Goal: Task Accomplishment & Management: Use online tool/utility

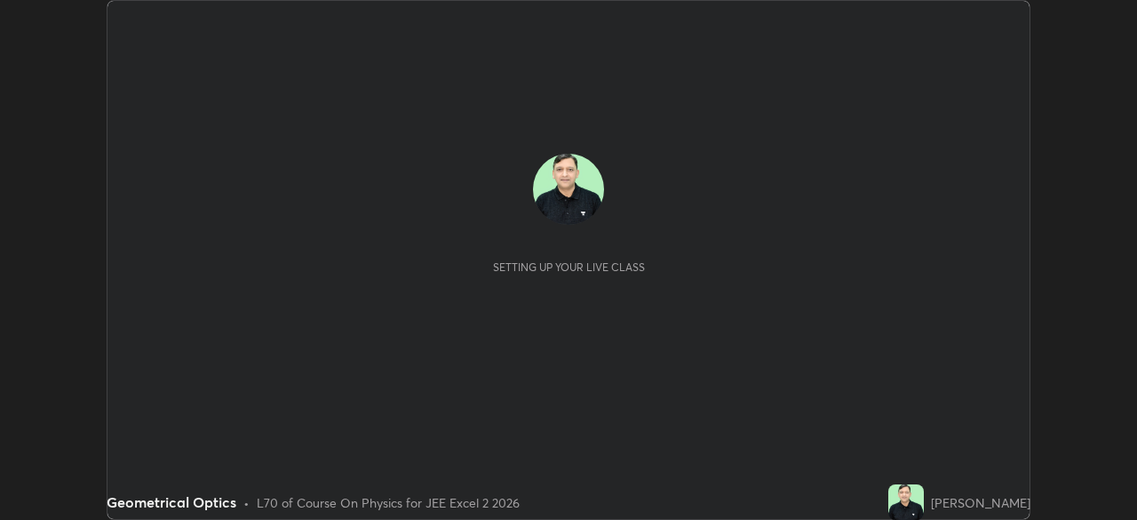
scroll to position [520, 1136]
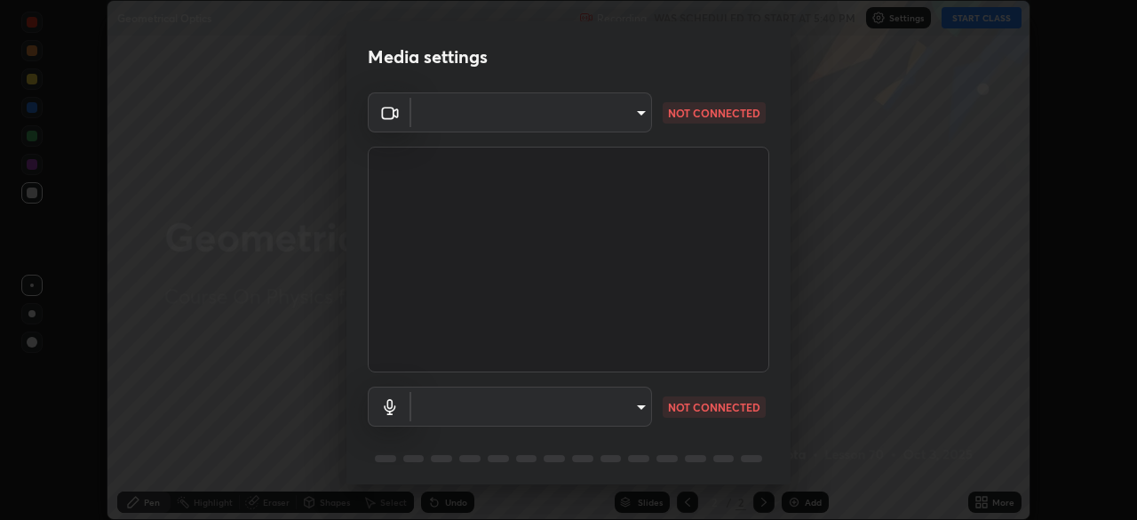
type input "f9c9e40c1fdfe5ebbc4e1433fe736b883486ebc84e0c1da292a4ca4c1bdb3432"
type input "default"
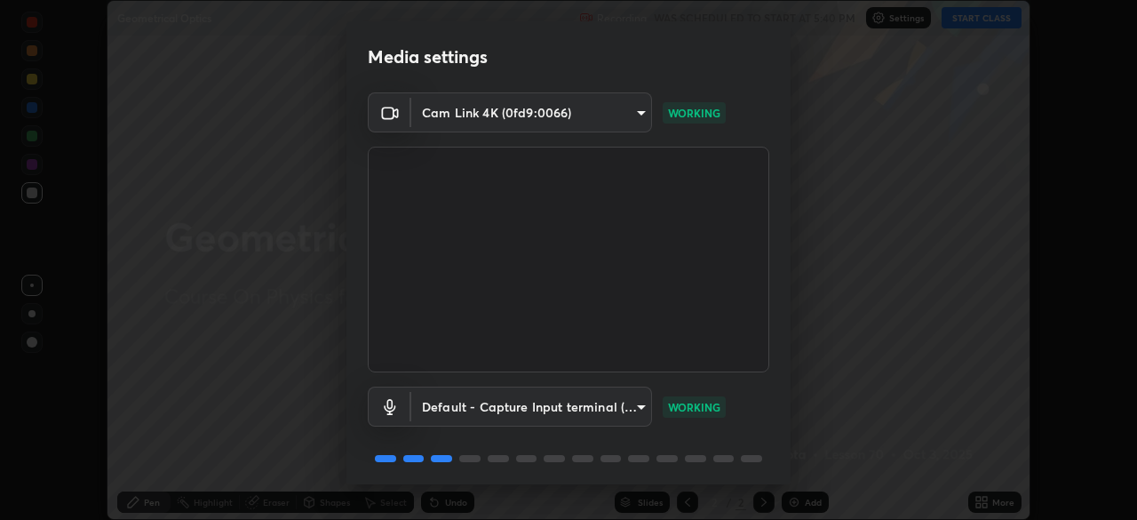
scroll to position [63, 0]
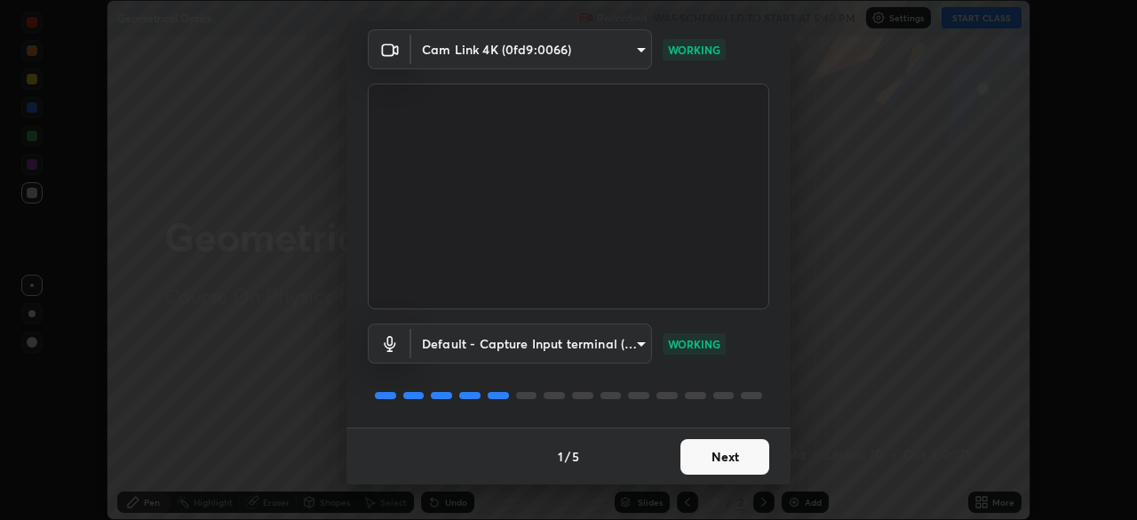
click at [722, 464] on button "Next" at bounding box center [724, 457] width 89 height 36
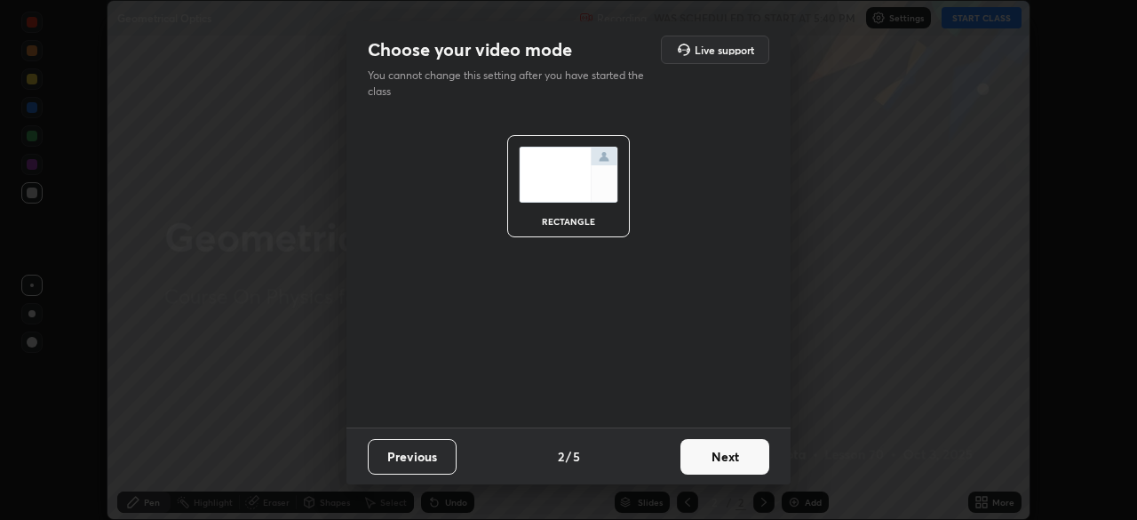
click at [726, 460] on button "Next" at bounding box center [724, 457] width 89 height 36
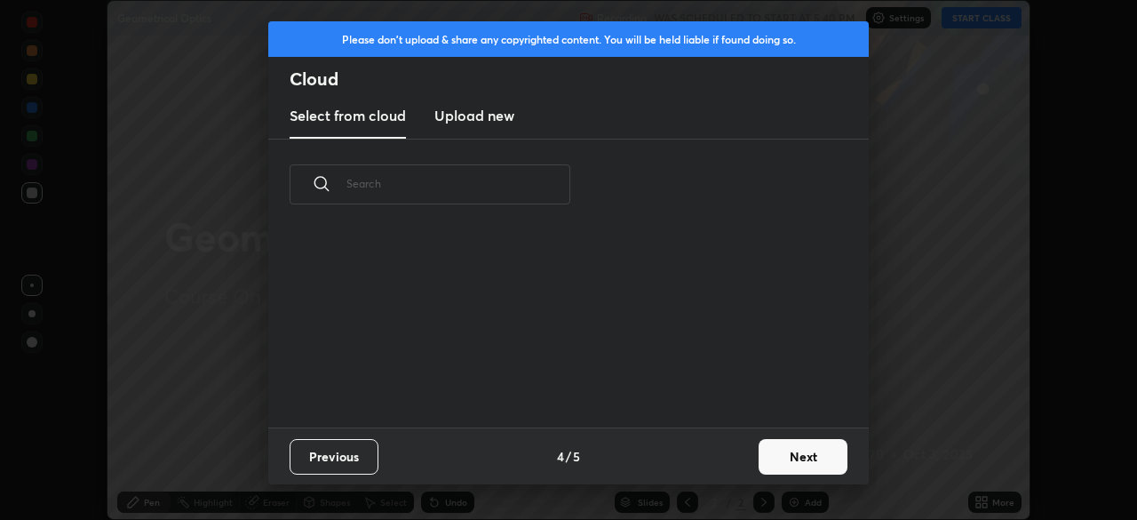
click at [782, 454] on button "Next" at bounding box center [802, 457] width 89 height 36
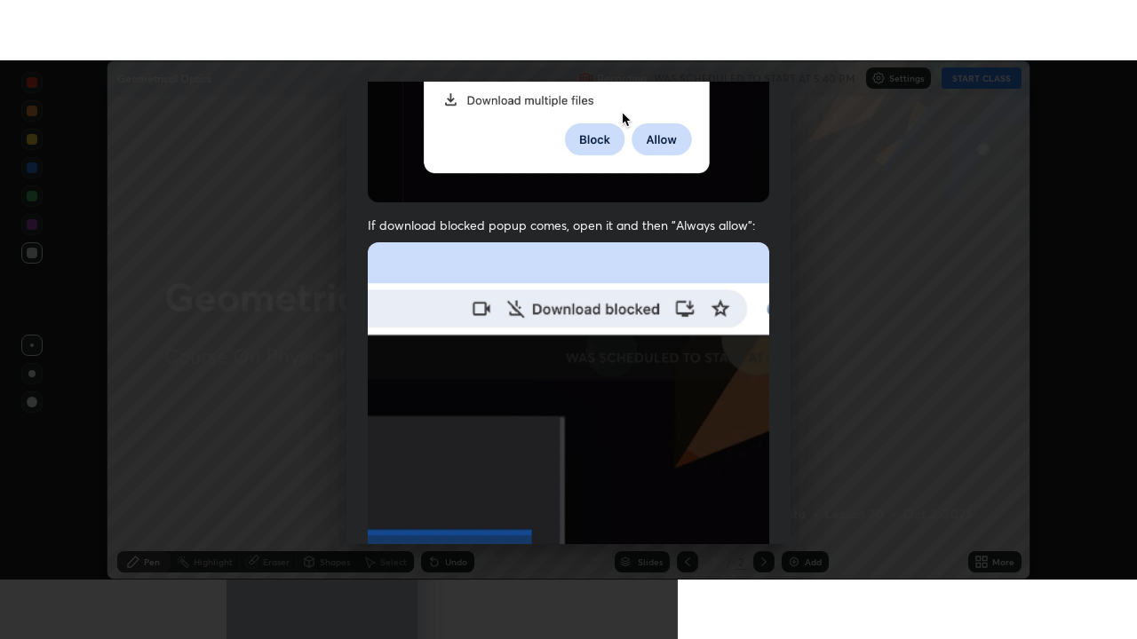
scroll to position [425, 0]
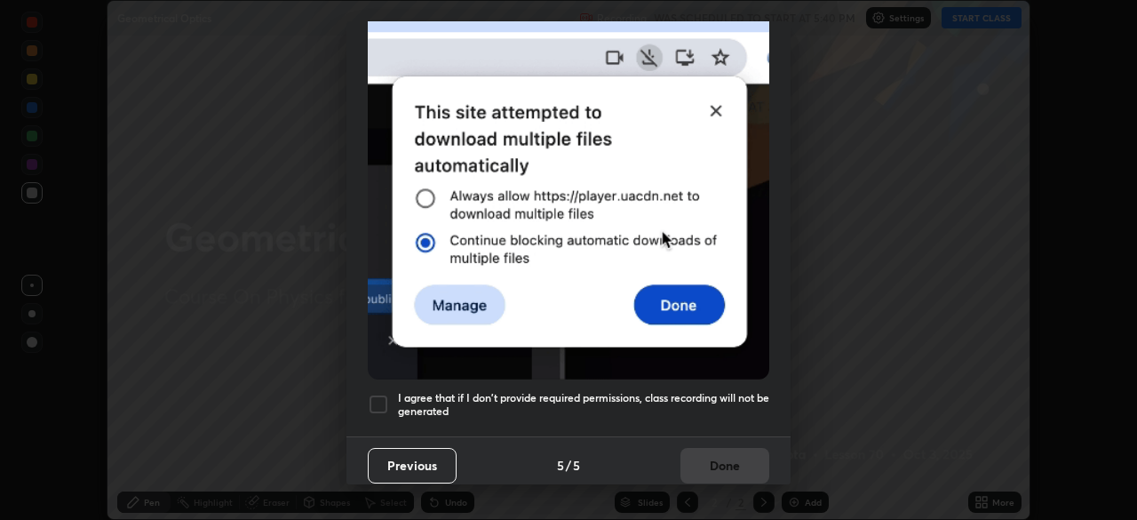
click at [389, 393] on div "I agree that if I don't provide required permissions, class recording will not …" at bounding box center [568, 403] width 401 height 21
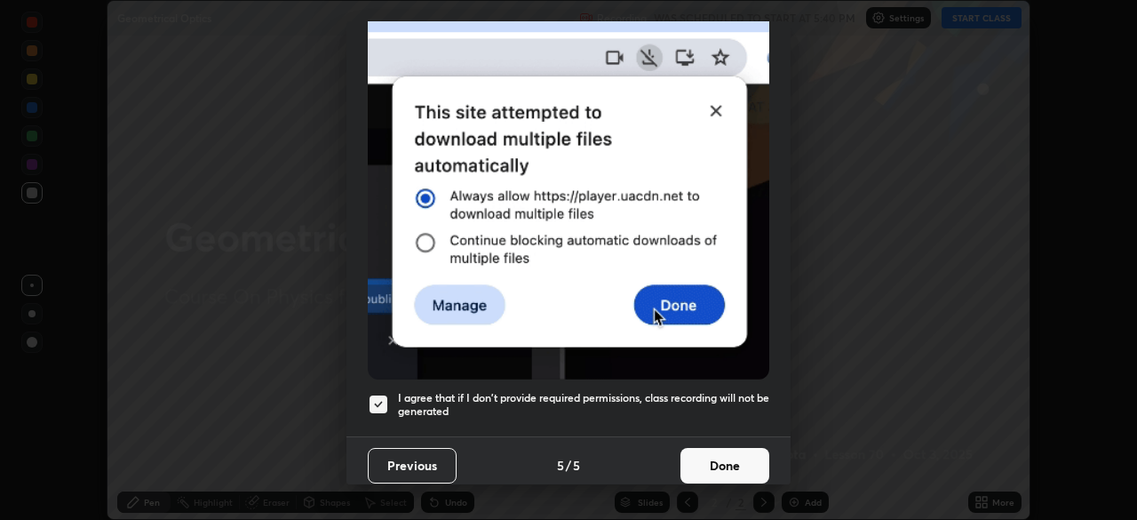
click at [709, 460] on button "Done" at bounding box center [724, 466] width 89 height 36
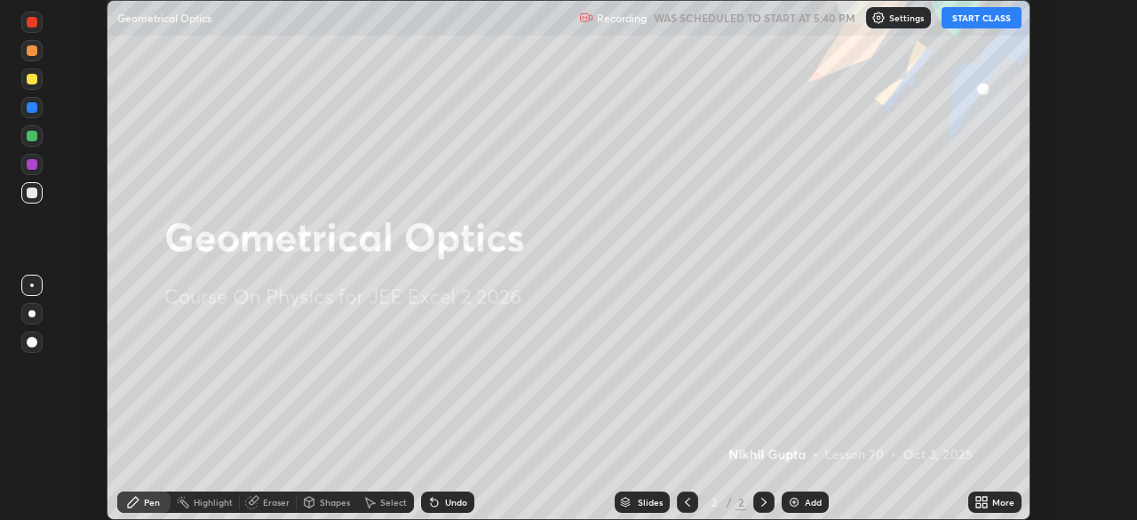
click at [978, 14] on button "START CLASS" at bounding box center [981, 17] width 80 height 21
click at [806, 506] on div "Add" at bounding box center [813, 501] width 17 height 9
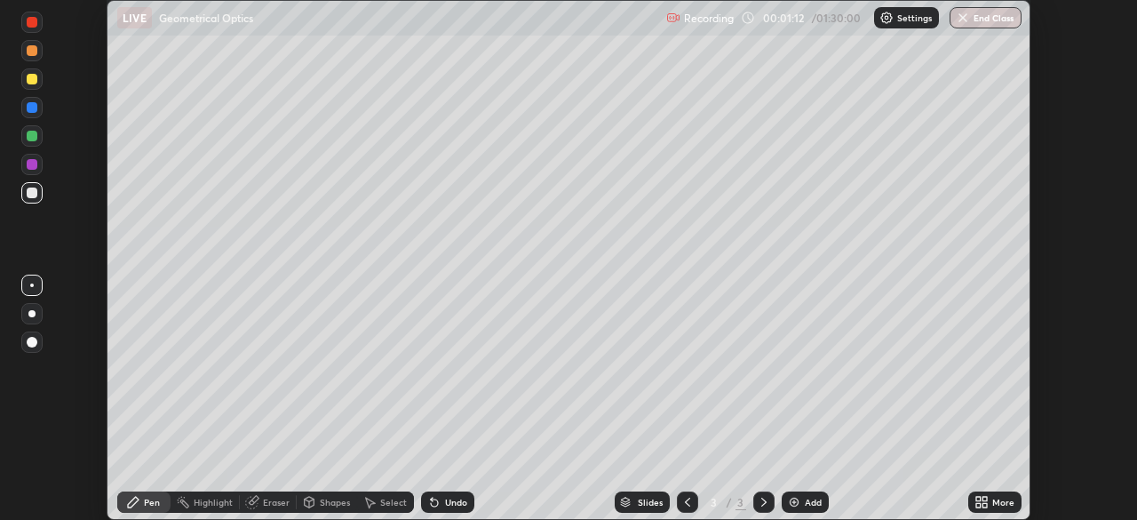
click at [991, 504] on div "More" at bounding box center [994, 501] width 53 height 21
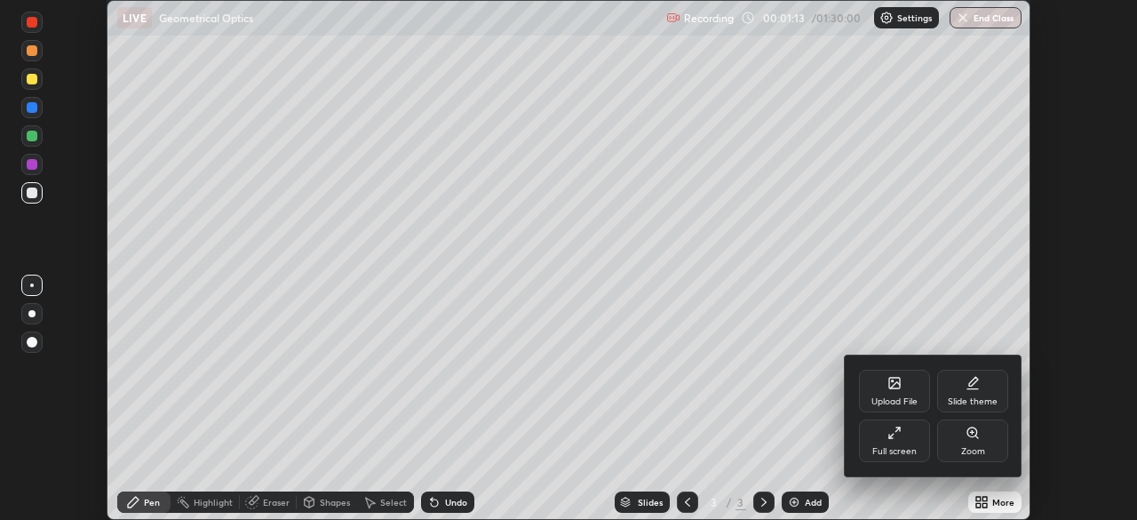
click at [889, 441] on div "Full screen" at bounding box center [894, 440] width 71 height 43
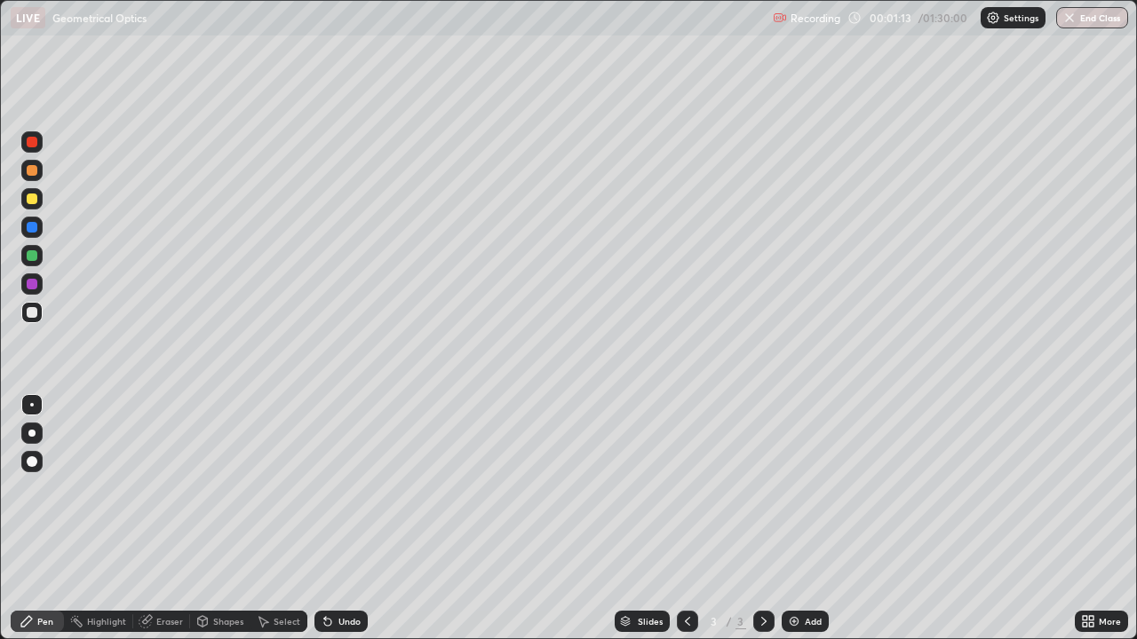
scroll to position [639, 1137]
click at [36, 201] on div at bounding box center [32, 199] width 11 height 11
click at [340, 519] on div "Undo" at bounding box center [349, 621] width 22 height 9
click at [32, 321] on div at bounding box center [31, 312] width 21 height 21
click at [349, 519] on div "Undo" at bounding box center [340, 621] width 53 height 21
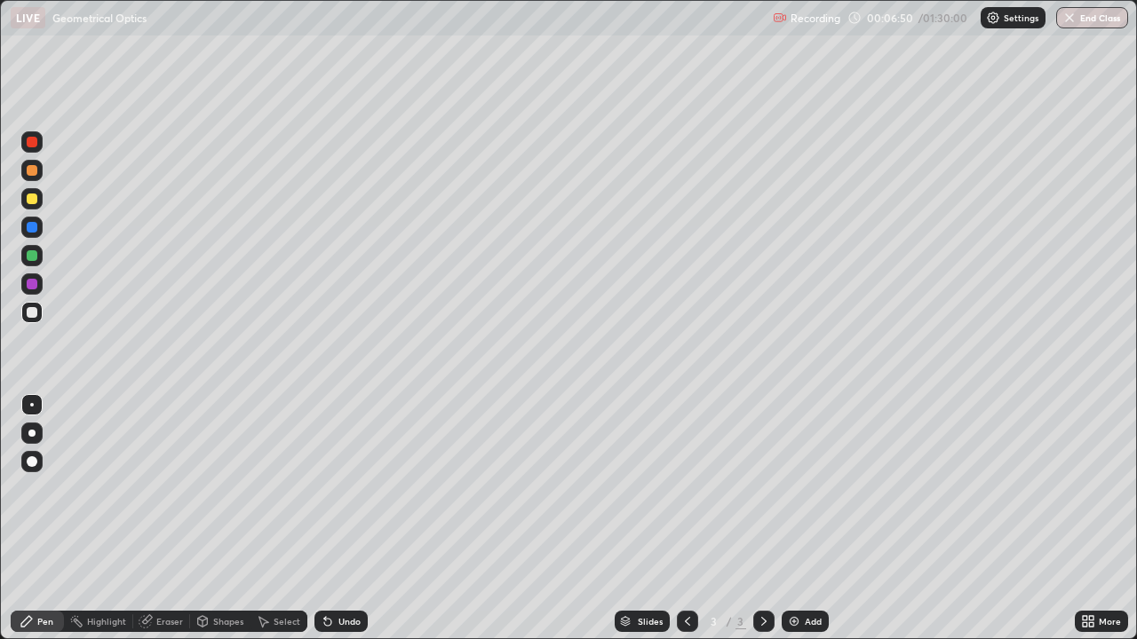
click at [806, 519] on div "Add" at bounding box center [813, 621] width 17 height 9
click at [33, 199] on div at bounding box center [32, 199] width 11 height 11
click at [34, 316] on div at bounding box center [32, 312] width 11 height 11
click at [34, 171] on div at bounding box center [32, 170] width 11 height 11
click at [29, 315] on div at bounding box center [32, 312] width 11 height 11
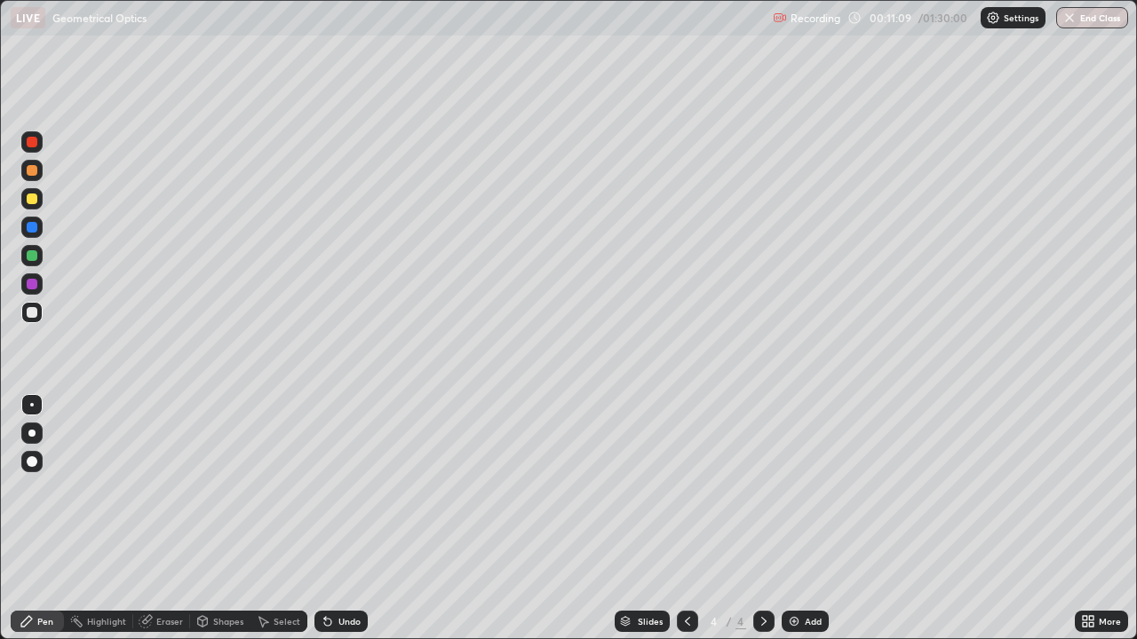
click at [811, 519] on div "Add" at bounding box center [804, 621] width 47 height 21
click at [39, 202] on div at bounding box center [31, 198] width 21 height 21
click at [28, 321] on div at bounding box center [31, 312] width 21 height 21
click at [31, 199] on div at bounding box center [32, 199] width 11 height 11
click at [27, 171] on div at bounding box center [32, 170] width 11 height 11
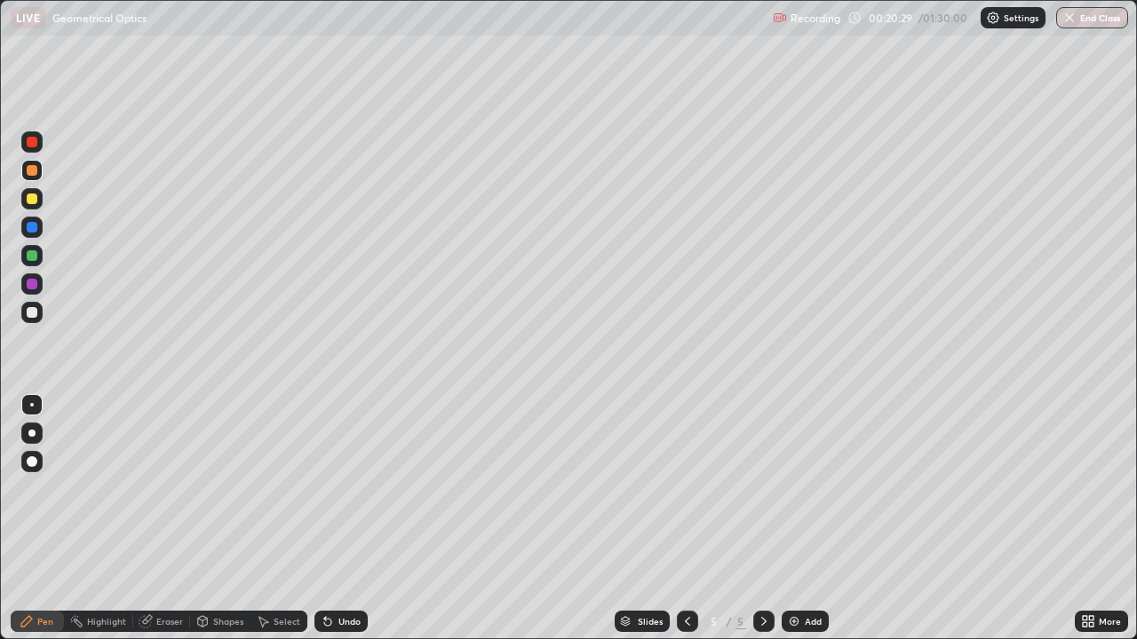
click at [796, 519] on img at bounding box center [794, 622] width 14 height 14
click at [33, 200] on div at bounding box center [32, 199] width 11 height 11
click at [28, 313] on div at bounding box center [32, 312] width 11 height 11
click at [31, 201] on div at bounding box center [32, 199] width 11 height 11
click at [805, 519] on div "Add" at bounding box center [804, 621] width 47 height 21
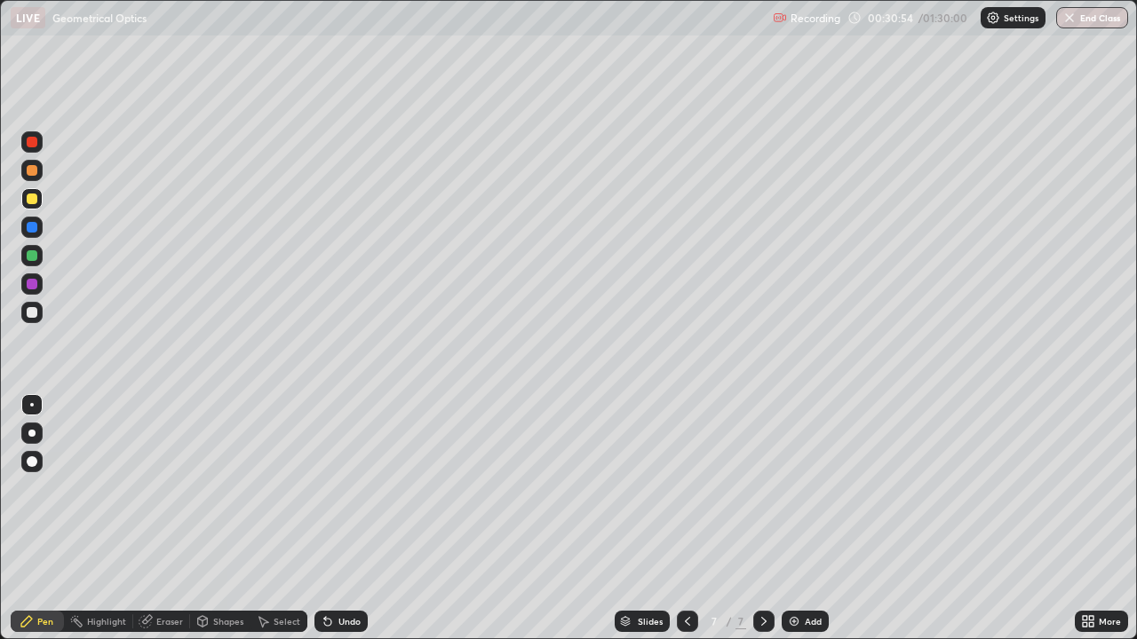
click at [32, 313] on div at bounding box center [32, 312] width 11 height 11
click at [281, 519] on div "Select" at bounding box center [287, 621] width 27 height 9
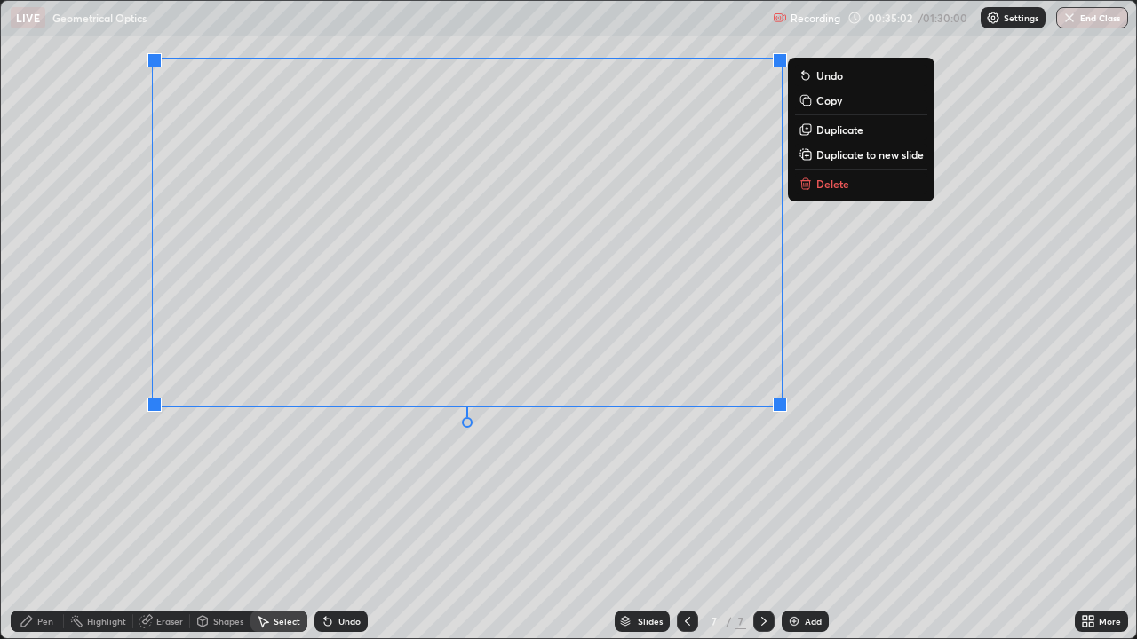
click at [824, 157] on p "Duplicate to new slide" at bounding box center [869, 154] width 107 height 14
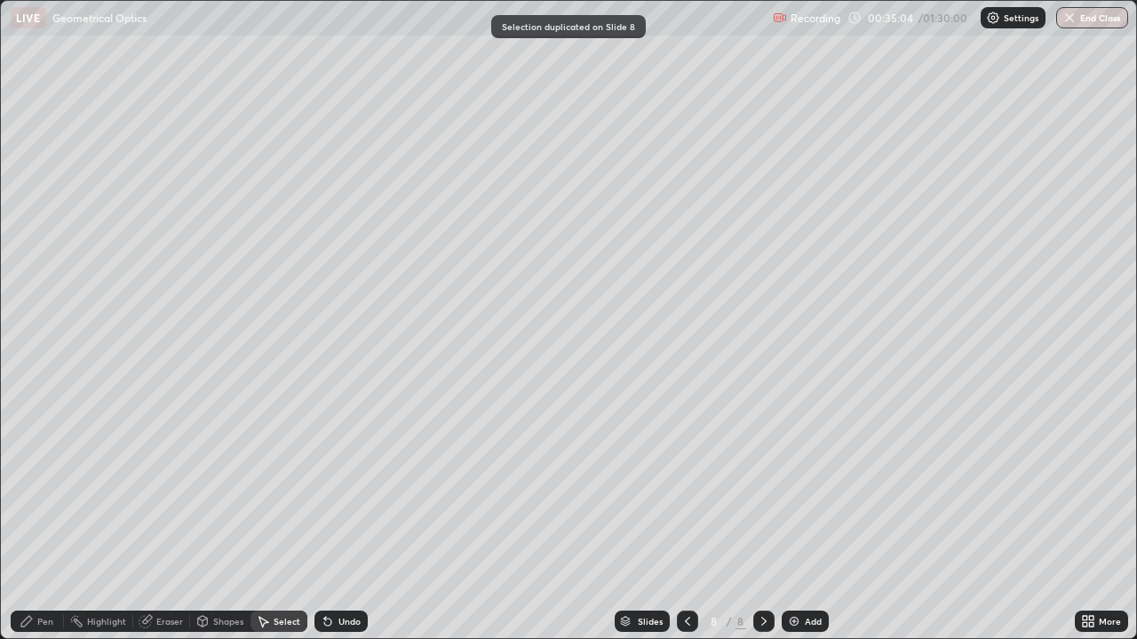
click at [683, 519] on icon at bounding box center [687, 622] width 14 height 14
click at [165, 519] on div "0 ° Undo Copy Duplicate Duplicate to new slide Delete" at bounding box center [568, 320] width 1135 height 638
click at [49, 519] on div "Pen" at bounding box center [45, 621] width 16 height 9
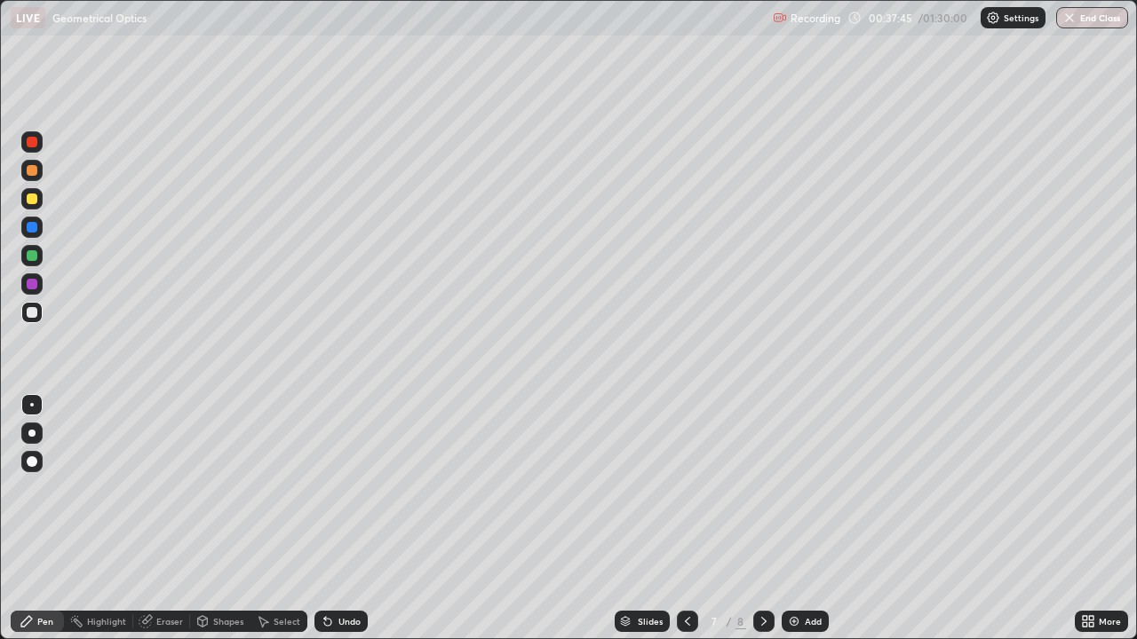
click at [34, 198] on div at bounding box center [32, 199] width 11 height 11
click at [761, 519] on icon at bounding box center [764, 622] width 14 height 14
click at [39, 311] on div at bounding box center [31, 312] width 21 height 21
click at [36, 206] on div at bounding box center [31, 198] width 21 height 21
click at [46, 519] on div "Pen" at bounding box center [37, 622] width 53 height 36
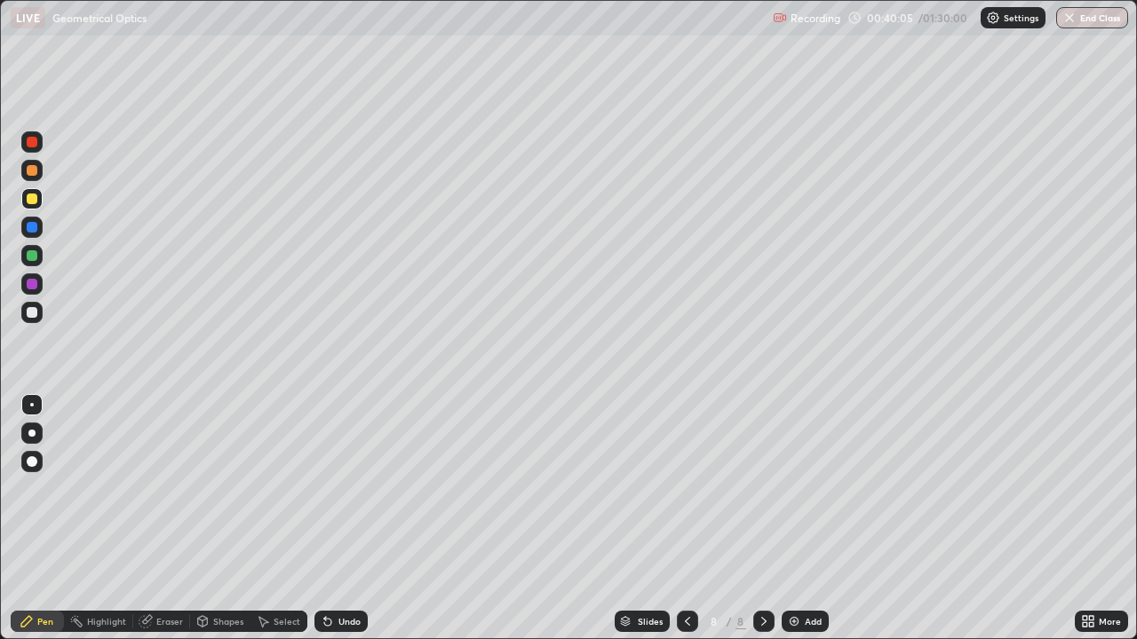
click at [683, 519] on icon at bounding box center [687, 622] width 14 height 14
click at [764, 519] on icon at bounding box center [764, 622] width 14 height 14
click at [808, 519] on div "Add" at bounding box center [813, 621] width 17 height 9
click at [33, 322] on div at bounding box center [31, 312] width 21 height 21
click at [278, 519] on div "Select" at bounding box center [287, 621] width 27 height 9
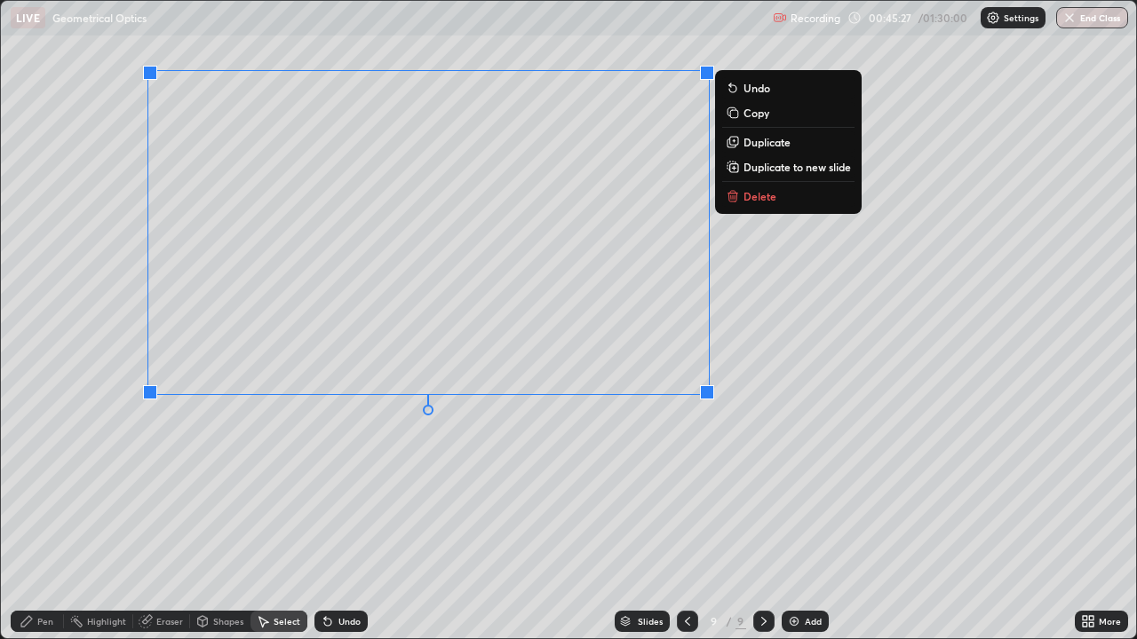
click at [764, 171] on p "Duplicate to new slide" at bounding box center [796, 167] width 107 height 14
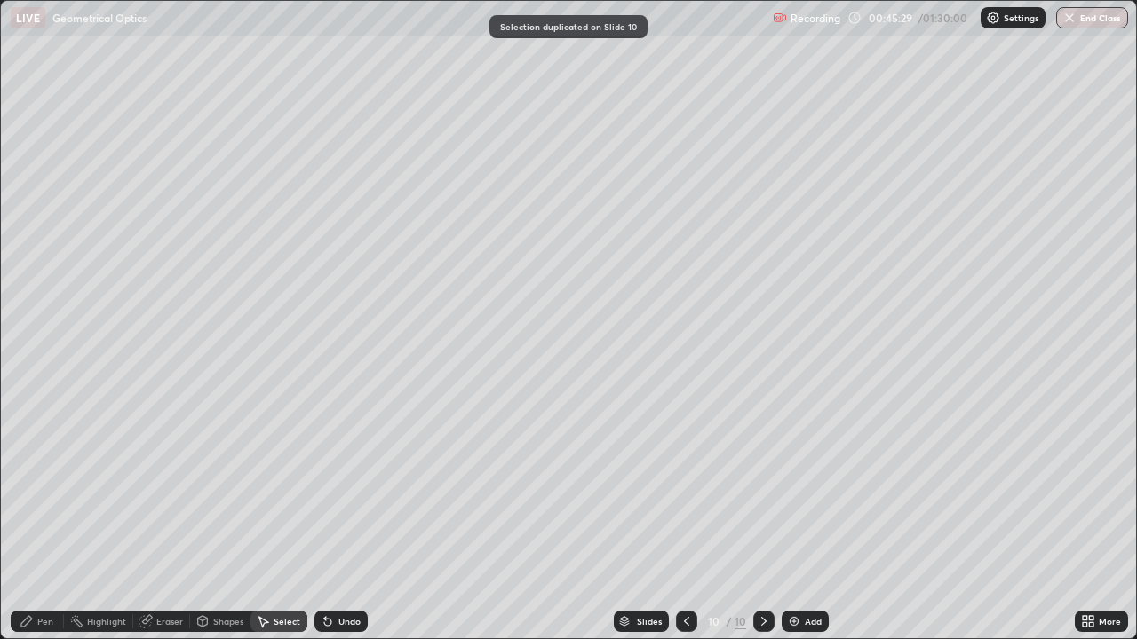
click at [685, 519] on icon at bounding box center [686, 622] width 14 height 14
click at [31, 519] on icon at bounding box center [27, 622] width 14 height 14
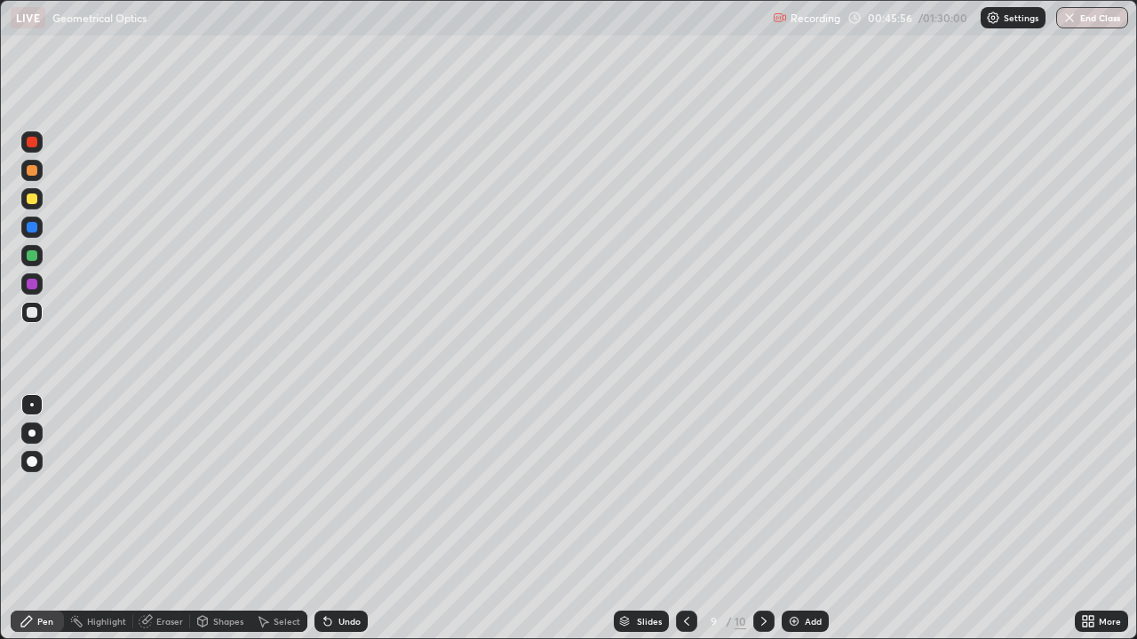
click at [35, 199] on div at bounding box center [32, 199] width 11 height 11
click at [753, 519] on div at bounding box center [763, 621] width 21 height 21
click at [29, 315] on div at bounding box center [32, 312] width 11 height 11
click at [35, 201] on div at bounding box center [32, 199] width 11 height 11
click at [809, 519] on div "Add" at bounding box center [813, 621] width 17 height 9
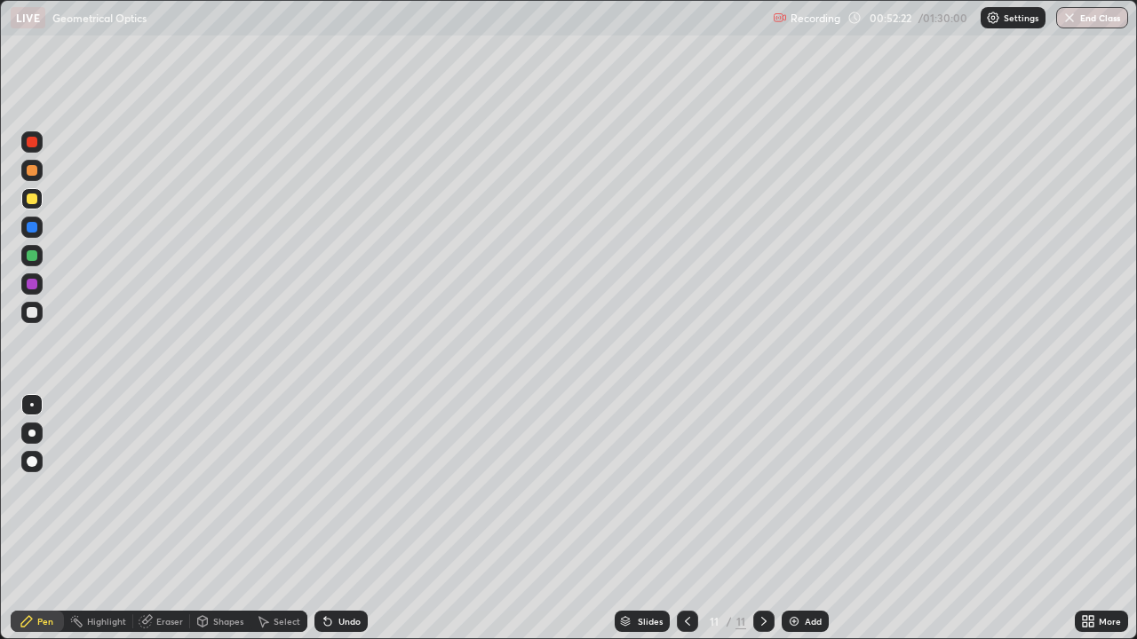
click at [686, 519] on icon at bounding box center [687, 622] width 14 height 14
click at [690, 519] on icon at bounding box center [687, 622] width 14 height 14
click at [762, 519] on icon at bounding box center [764, 622] width 14 height 14
click at [759, 519] on icon at bounding box center [764, 622] width 14 height 14
click at [814, 519] on div "Add" at bounding box center [813, 621] width 17 height 9
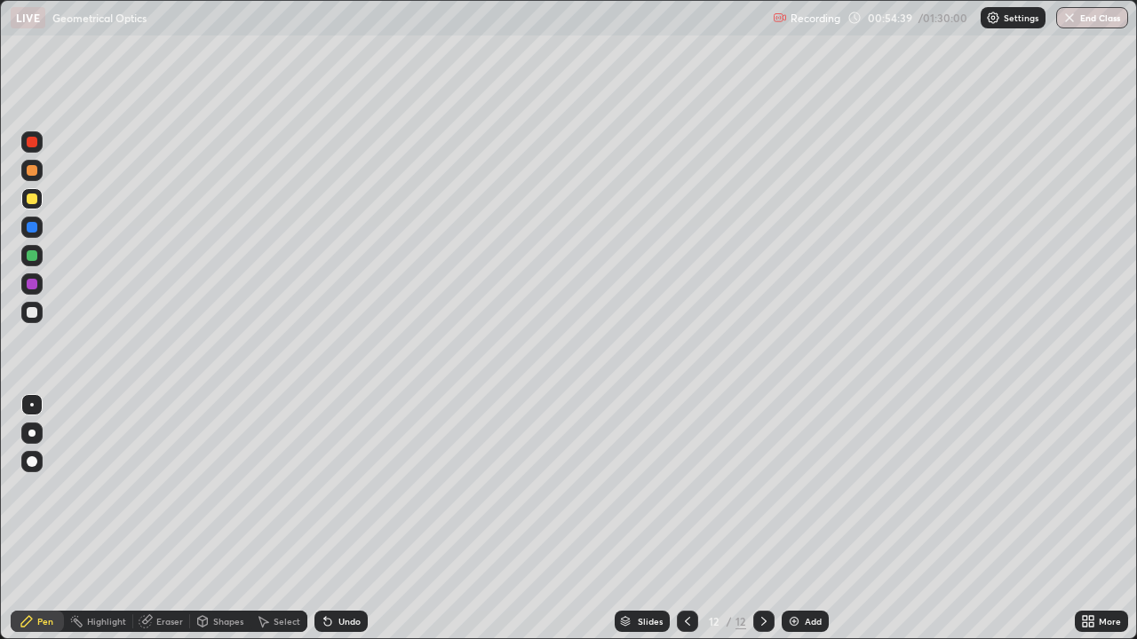
click at [344, 519] on div "Undo" at bounding box center [349, 621] width 22 height 9
click at [23, 171] on div at bounding box center [31, 170] width 21 height 21
click at [28, 310] on div at bounding box center [32, 312] width 11 height 11
click at [765, 519] on icon at bounding box center [764, 622] width 14 height 14
click at [808, 519] on div "Add" at bounding box center [813, 621] width 17 height 9
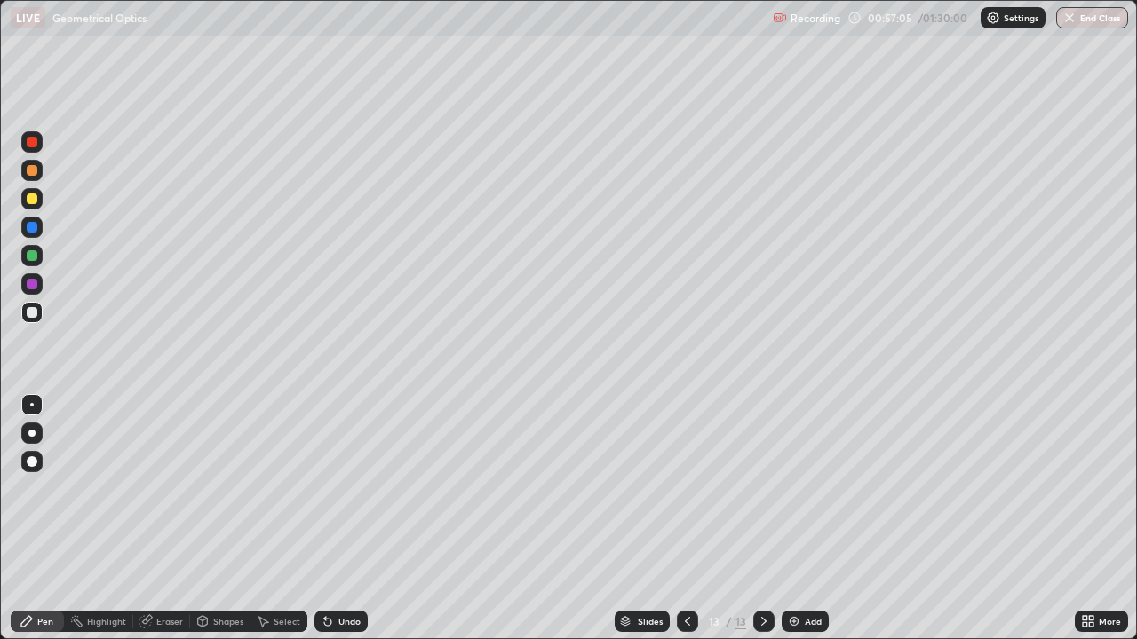
click at [35, 174] on div at bounding box center [32, 170] width 11 height 11
click at [35, 200] on div at bounding box center [32, 199] width 11 height 11
click at [31, 168] on div at bounding box center [32, 170] width 11 height 11
click at [343, 519] on div "Undo" at bounding box center [349, 621] width 22 height 9
click at [805, 519] on div "Add" at bounding box center [813, 621] width 17 height 9
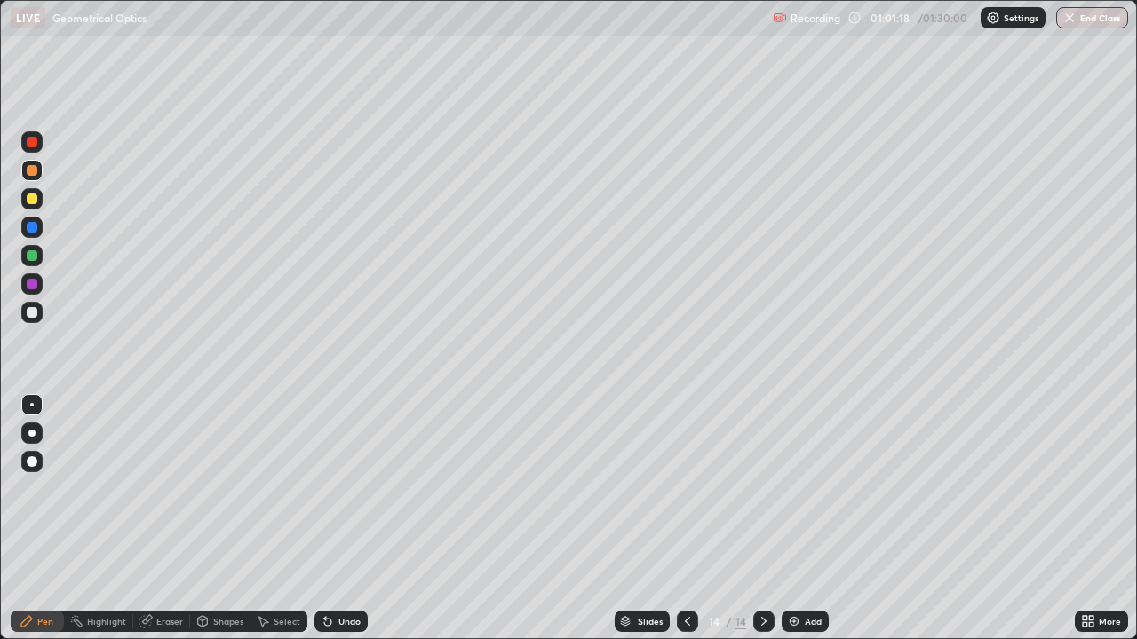
click at [39, 202] on div at bounding box center [31, 198] width 21 height 21
click at [41, 315] on div at bounding box center [31, 312] width 21 height 21
click at [337, 519] on div "Undo" at bounding box center [340, 621] width 53 height 21
click at [811, 519] on div "Add" at bounding box center [813, 621] width 17 height 9
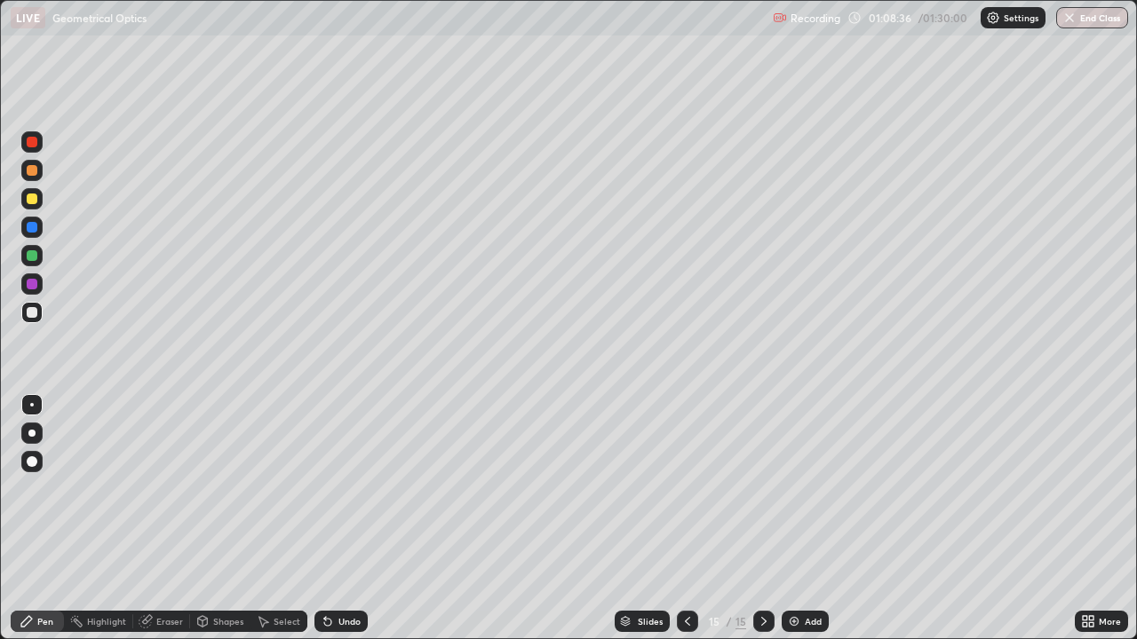
click at [32, 199] on div at bounding box center [32, 199] width 11 height 11
click at [32, 313] on div at bounding box center [32, 312] width 11 height 11
click at [1078, 19] on button "End Class" at bounding box center [1092, 17] width 72 height 21
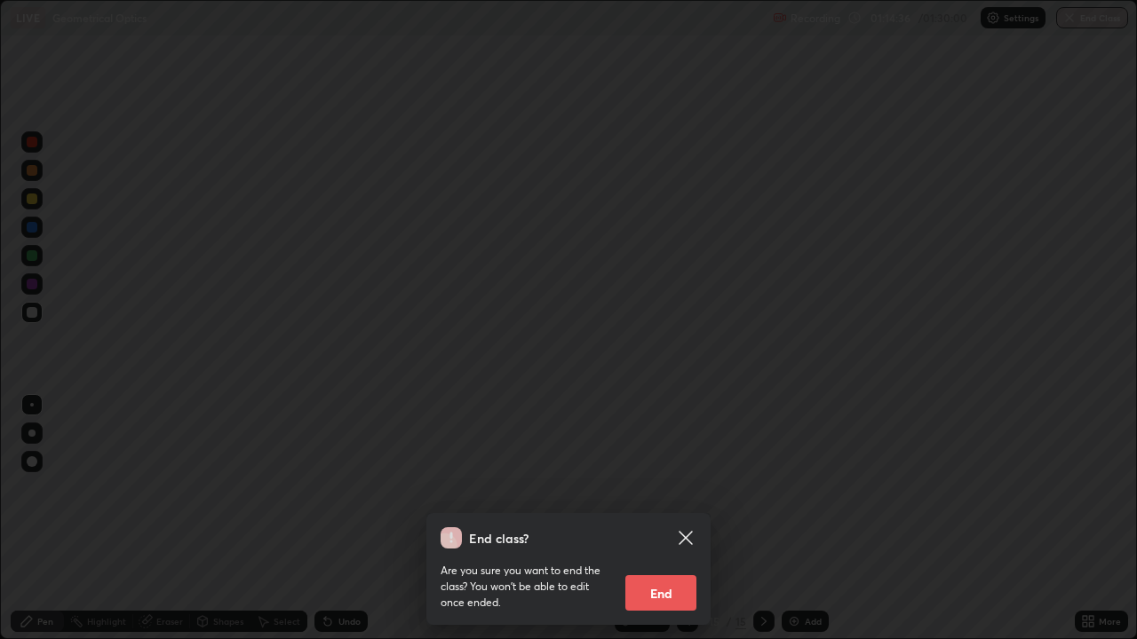
click at [648, 519] on button "End" at bounding box center [660, 593] width 71 height 36
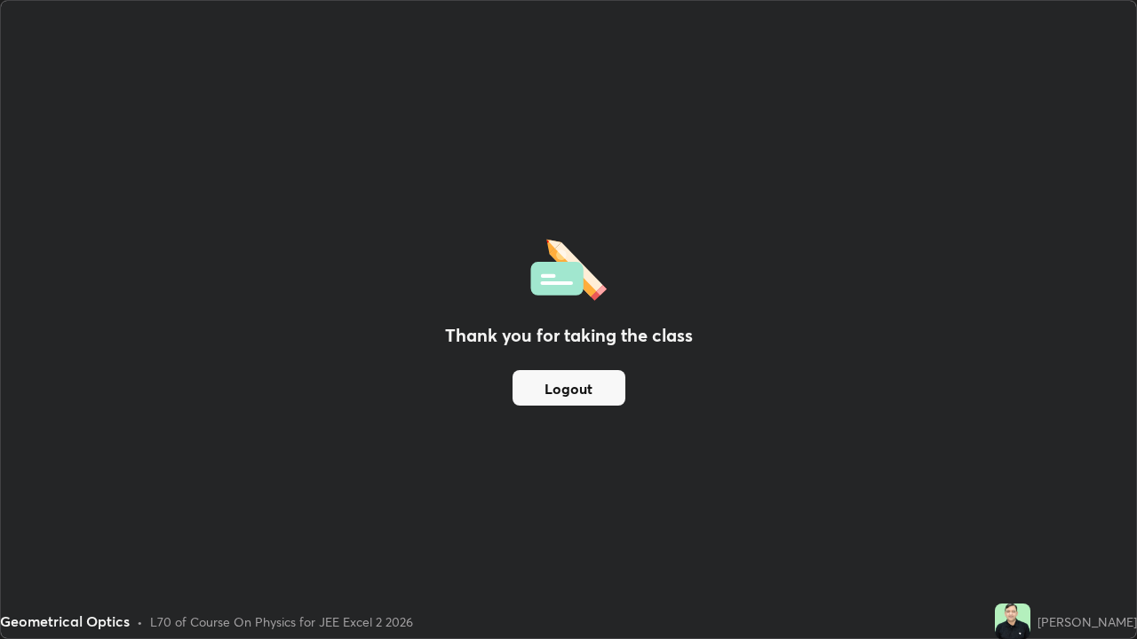
click at [548, 393] on button "Logout" at bounding box center [568, 388] width 113 height 36
